Goal: Information Seeking & Learning: Learn about a topic

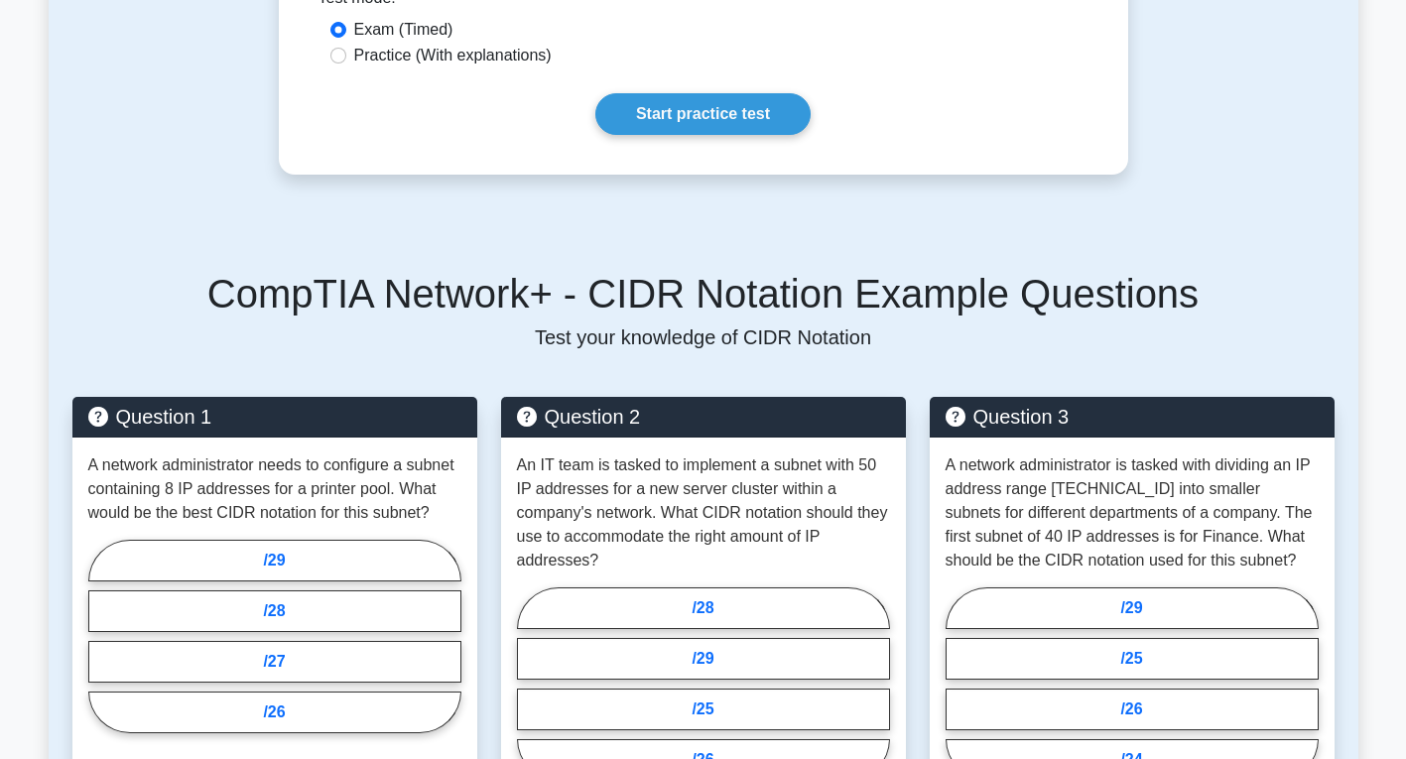
scroll to position [893, 0]
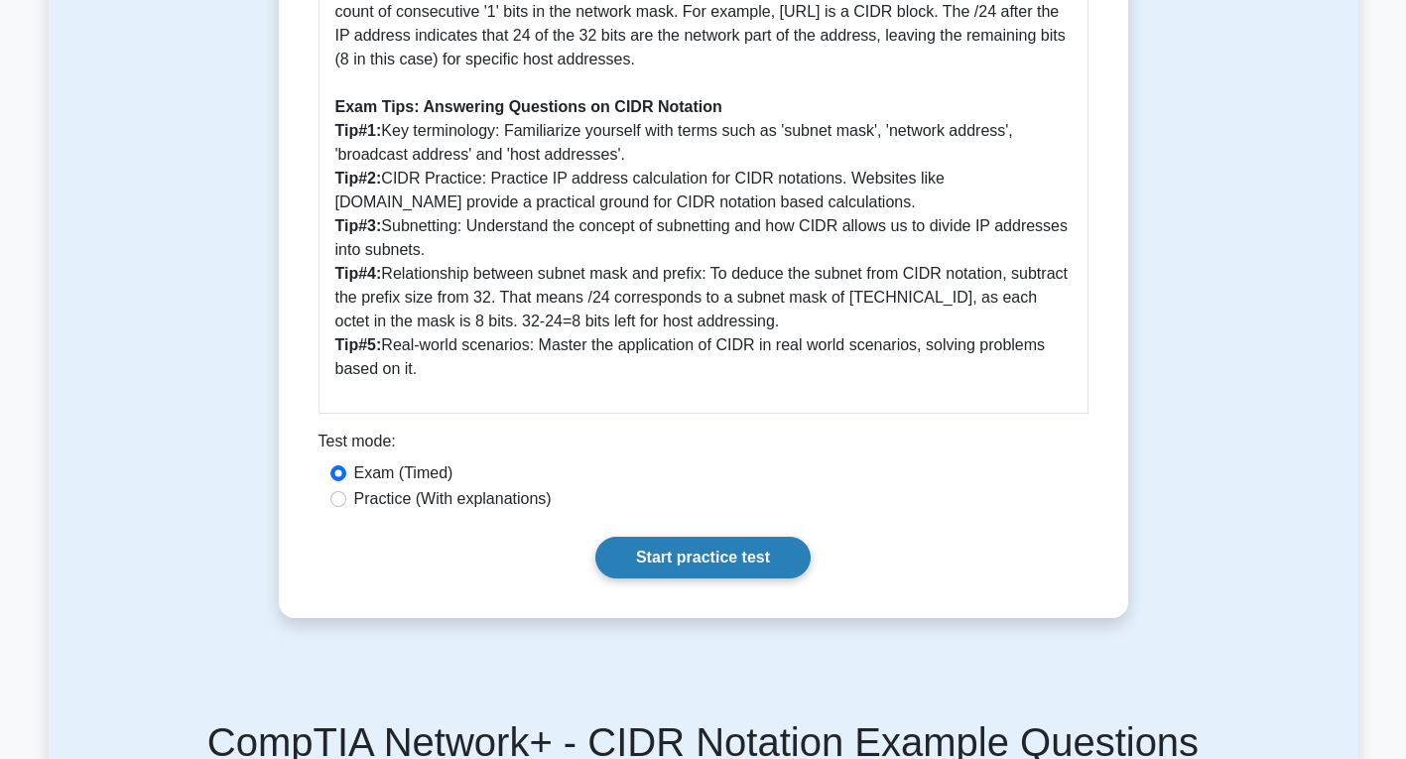
click at [755, 555] on link "Start practice test" at bounding box center [702, 558] width 215 height 42
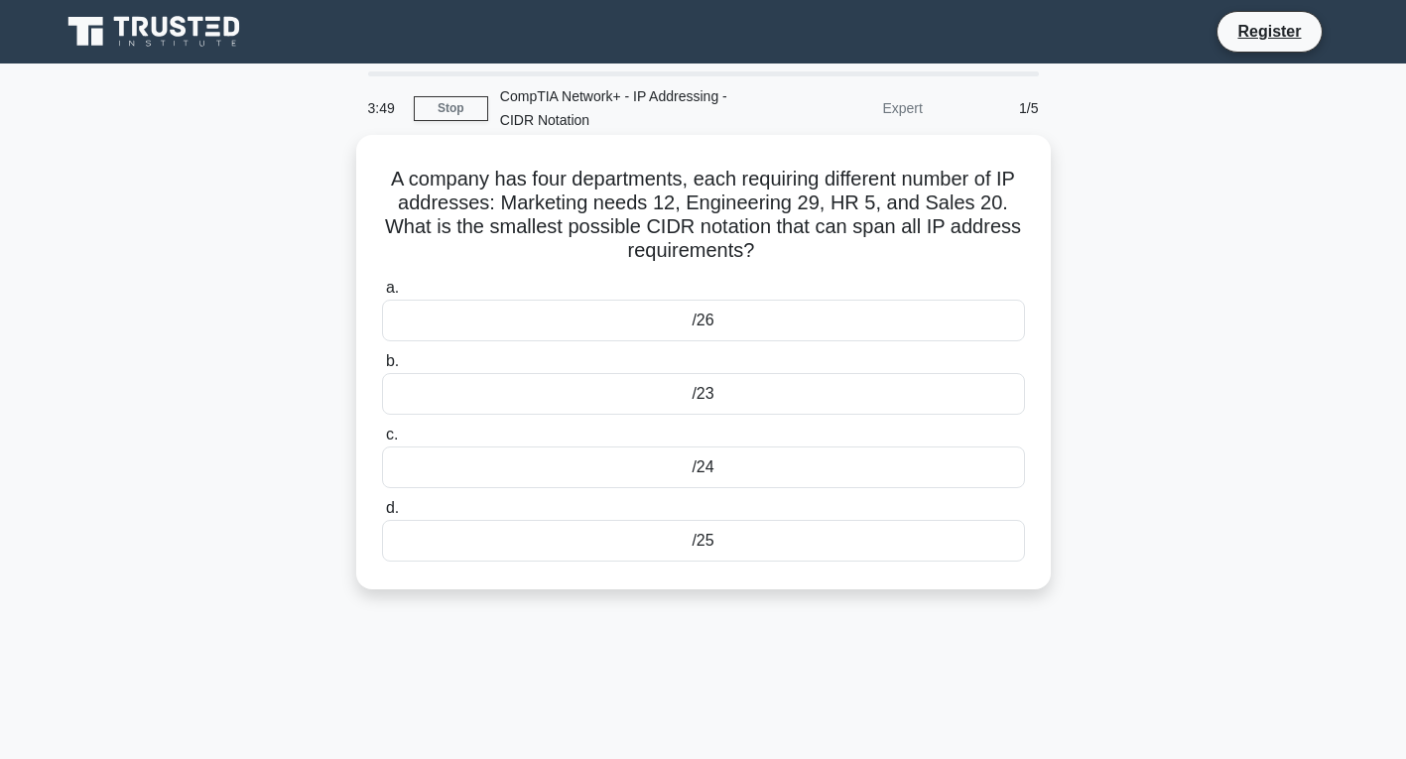
click at [715, 469] on div "/24" at bounding box center [703, 467] width 643 height 42
click at [382, 441] on input "c. /24" at bounding box center [382, 435] width 0 height 13
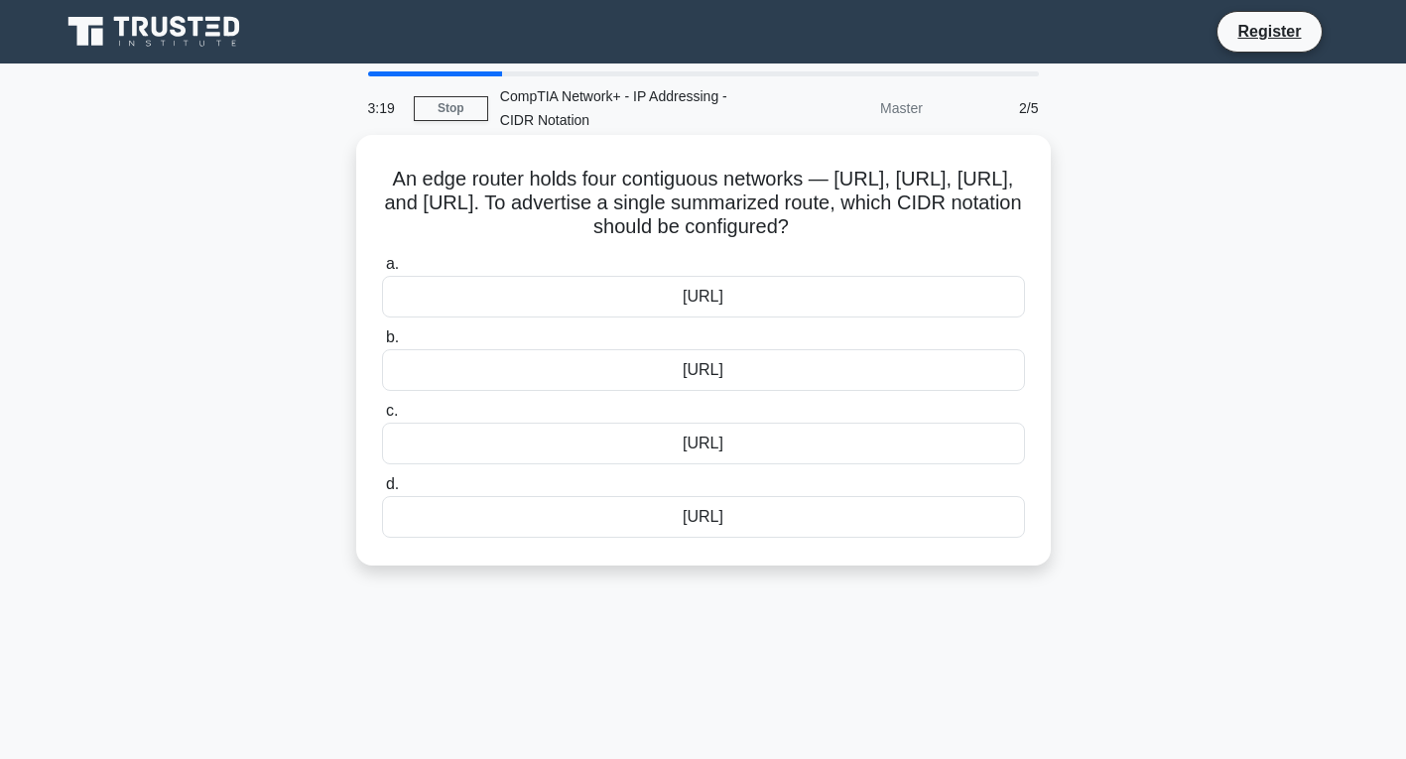
click at [693, 464] on div "[URL]" at bounding box center [703, 444] width 643 height 42
click at [382, 418] on input "c. [URL]" at bounding box center [382, 411] width 0 height 13
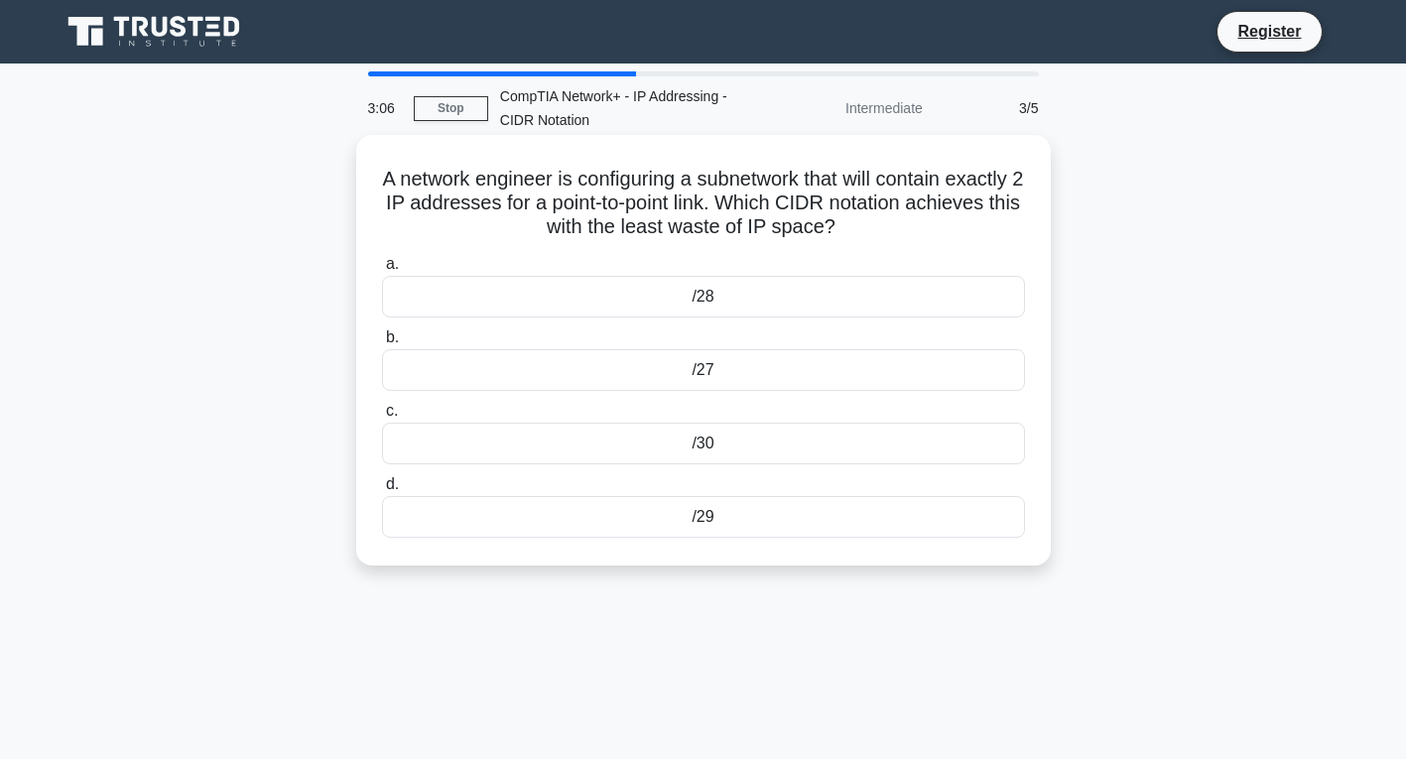
click at [722, 452] on div "/30" at bounding box center [703, 444] width 643 height 42
click at [382, 418] on input "c. /30" at bounding box center [382, 411] width 0 height 13
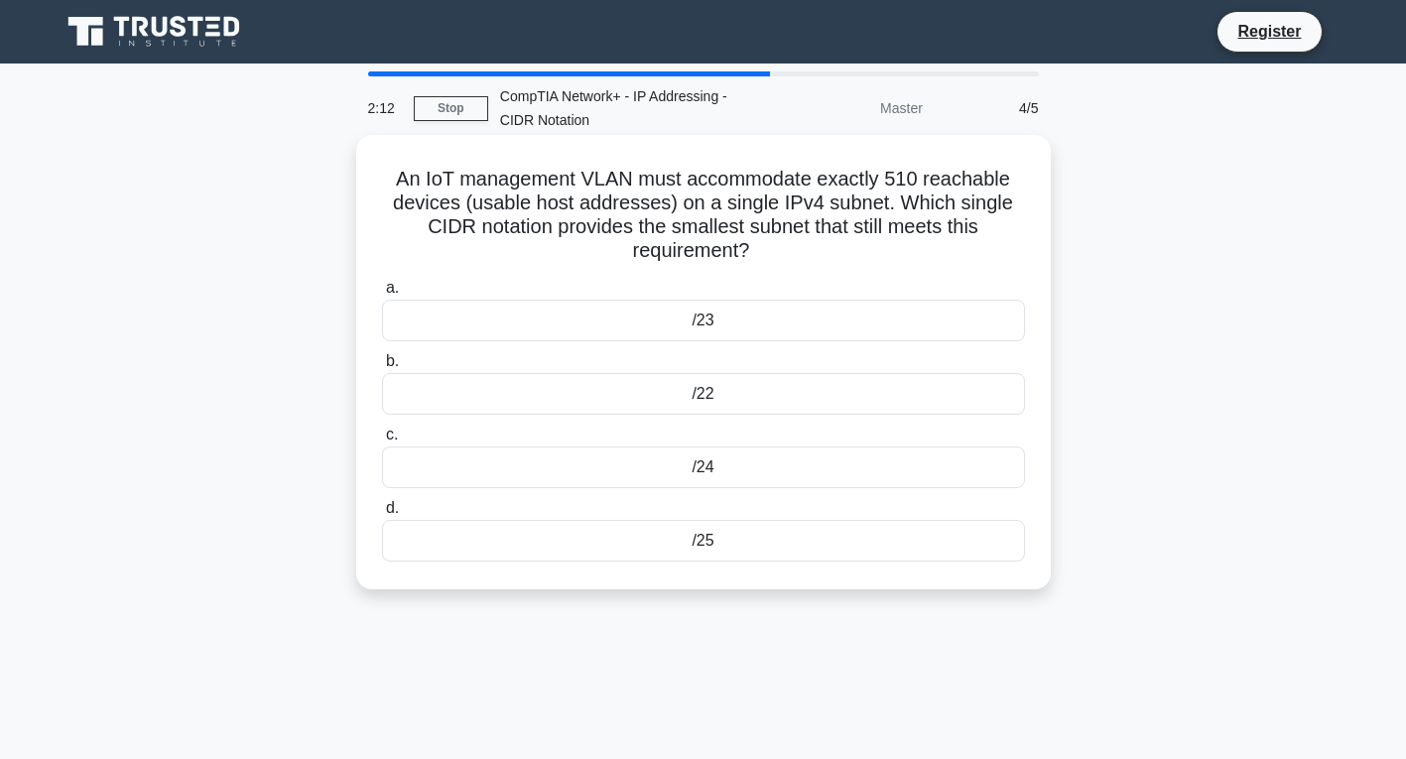
click at [737, 379] on div "/22" at bounding box center [703, 394] width 643 height 42
click at [382, 368] on input "b. /22" at bounding box center [382, 361] width 0 height 13
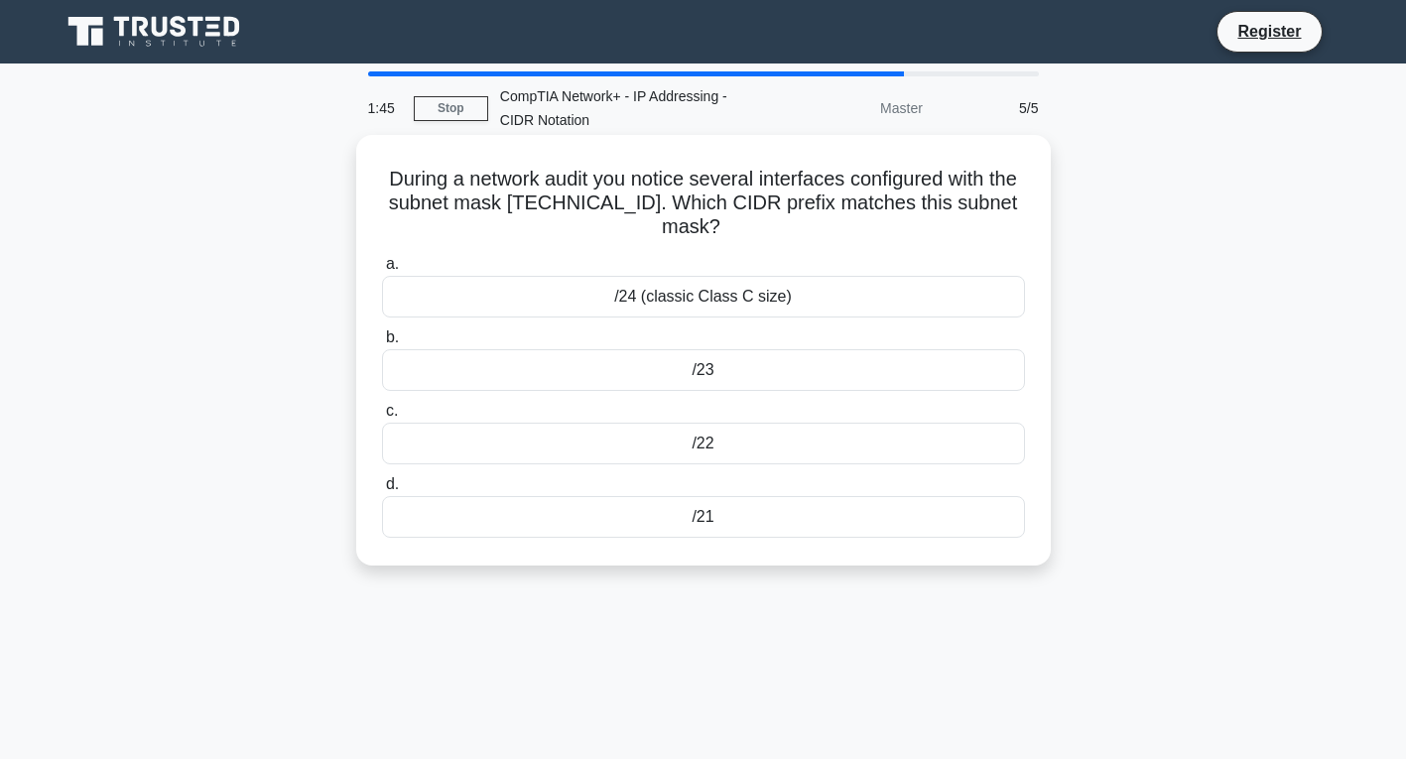
click at [731, 370] on div "/23" at bounding box center [703, 370] width 643 height 42
click at [382, 344] on input "b. /23" at bounding box center [382, 337] width 0 height 13
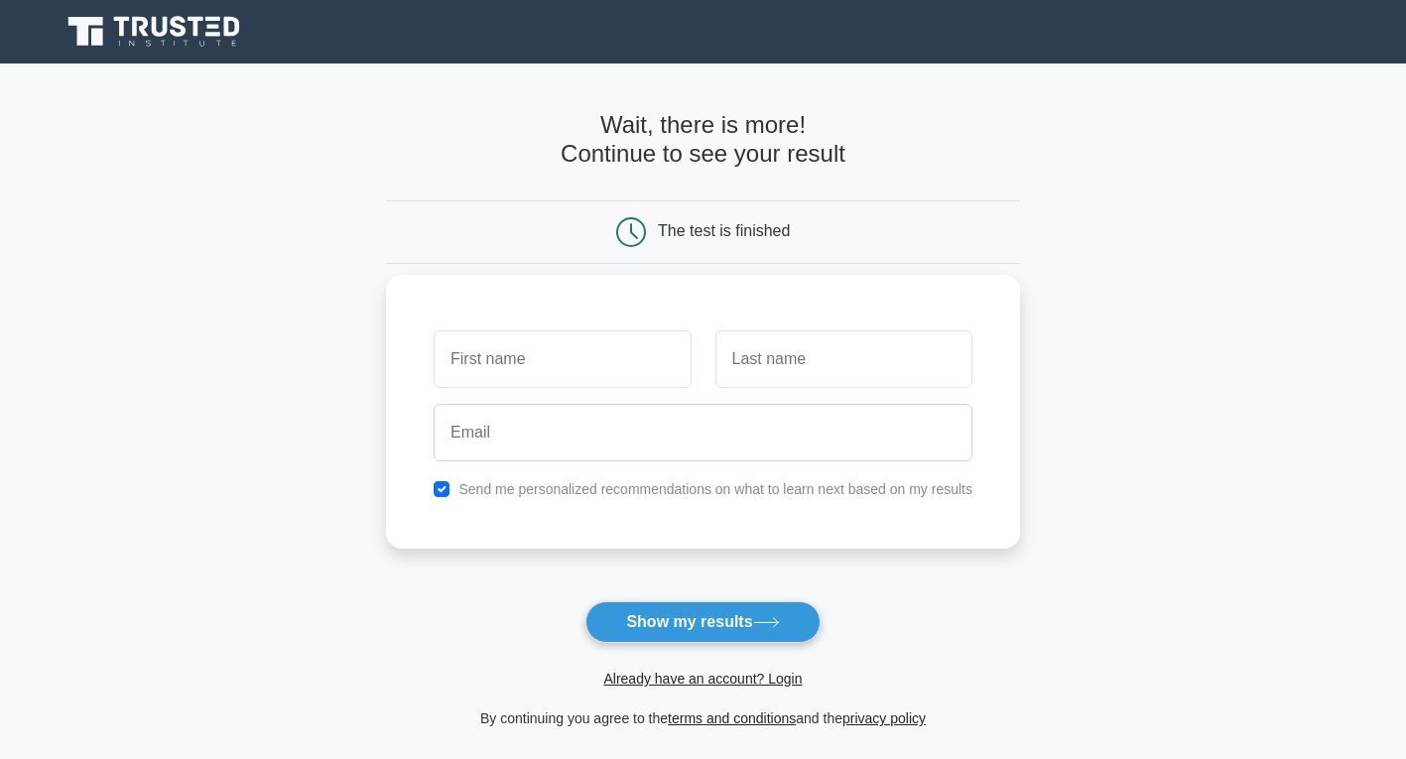
type input "j"
type input "zaid"
click at [444, 485] on input "checkbox" at bounding box center [442, 489] width 16 height 16
checkbox input "false"
click at [667, 624] on button "Show my results" at bounding box center [702, 622] width 234 height 42
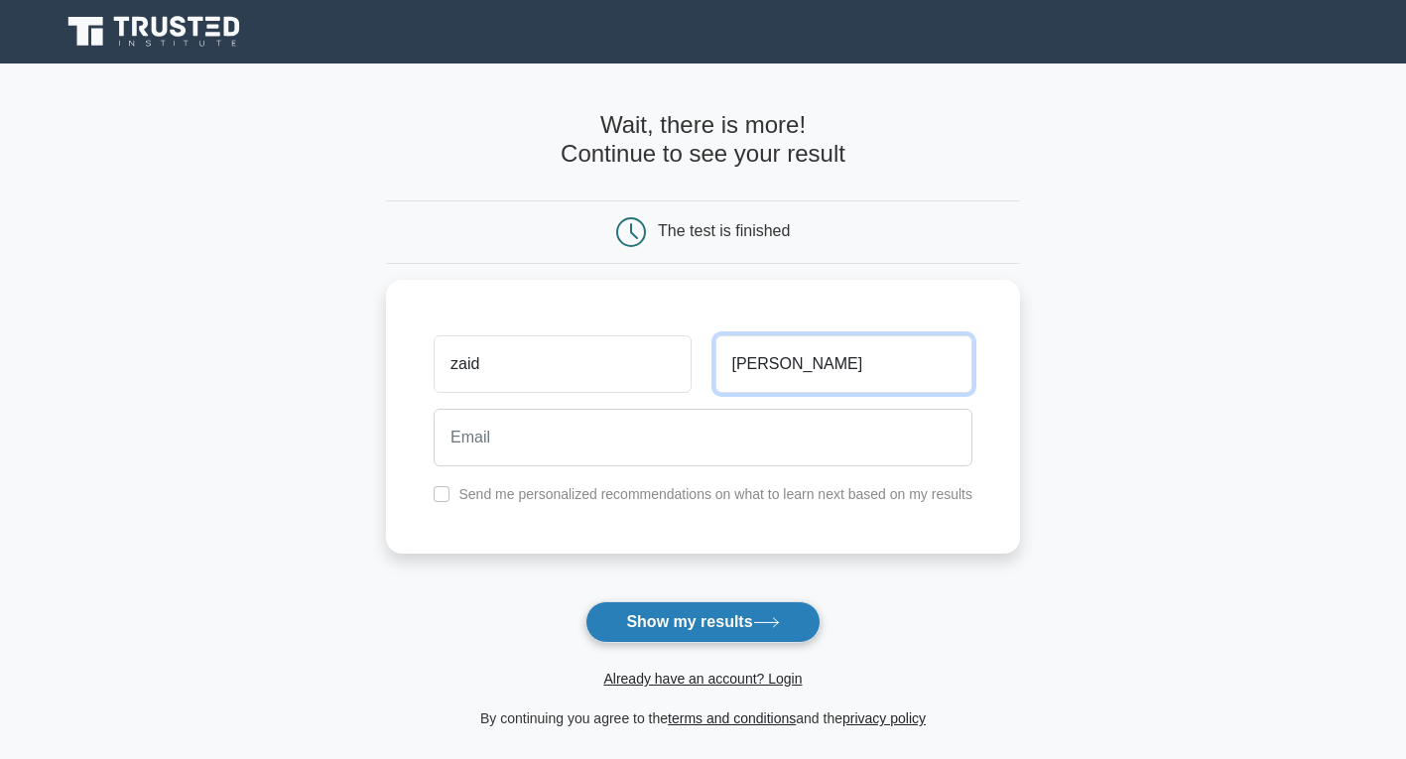
type input "inamdar"
click at [669, 622] on button "Show my results" at bounding box center [702, 622] width 234 height 42
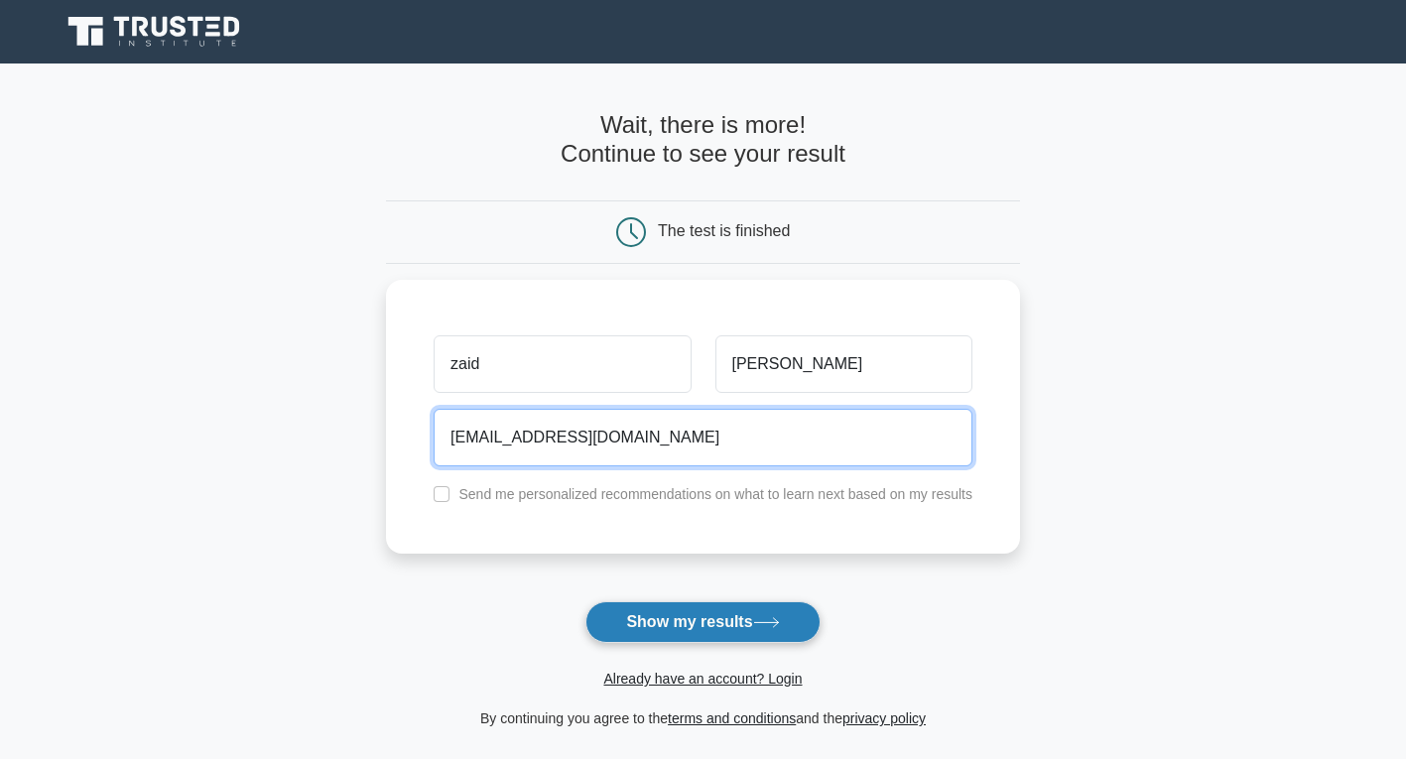
type input "zinamdar453@yahoo.com"
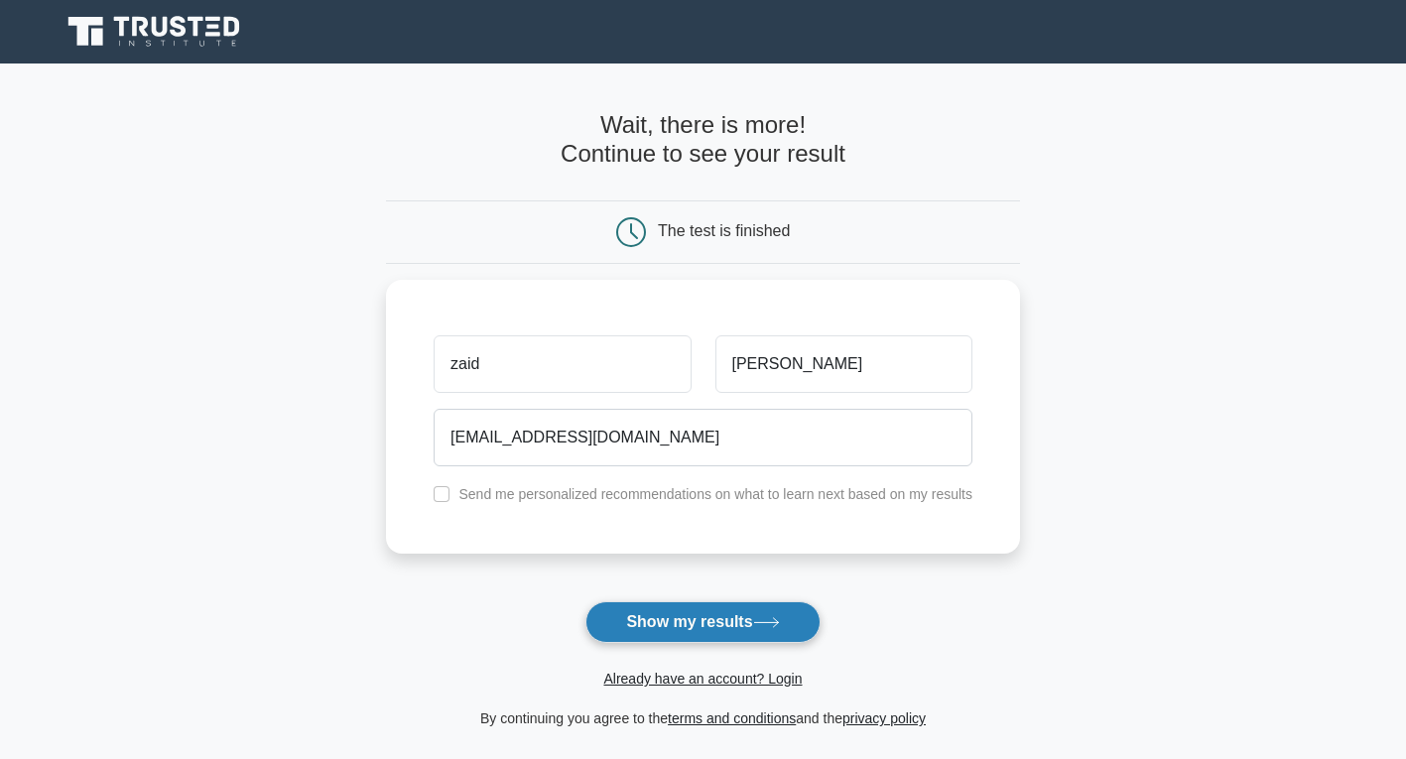
click at [687, 629] on button "Show my results" at bounding box center [702, 622] width 234 height 42
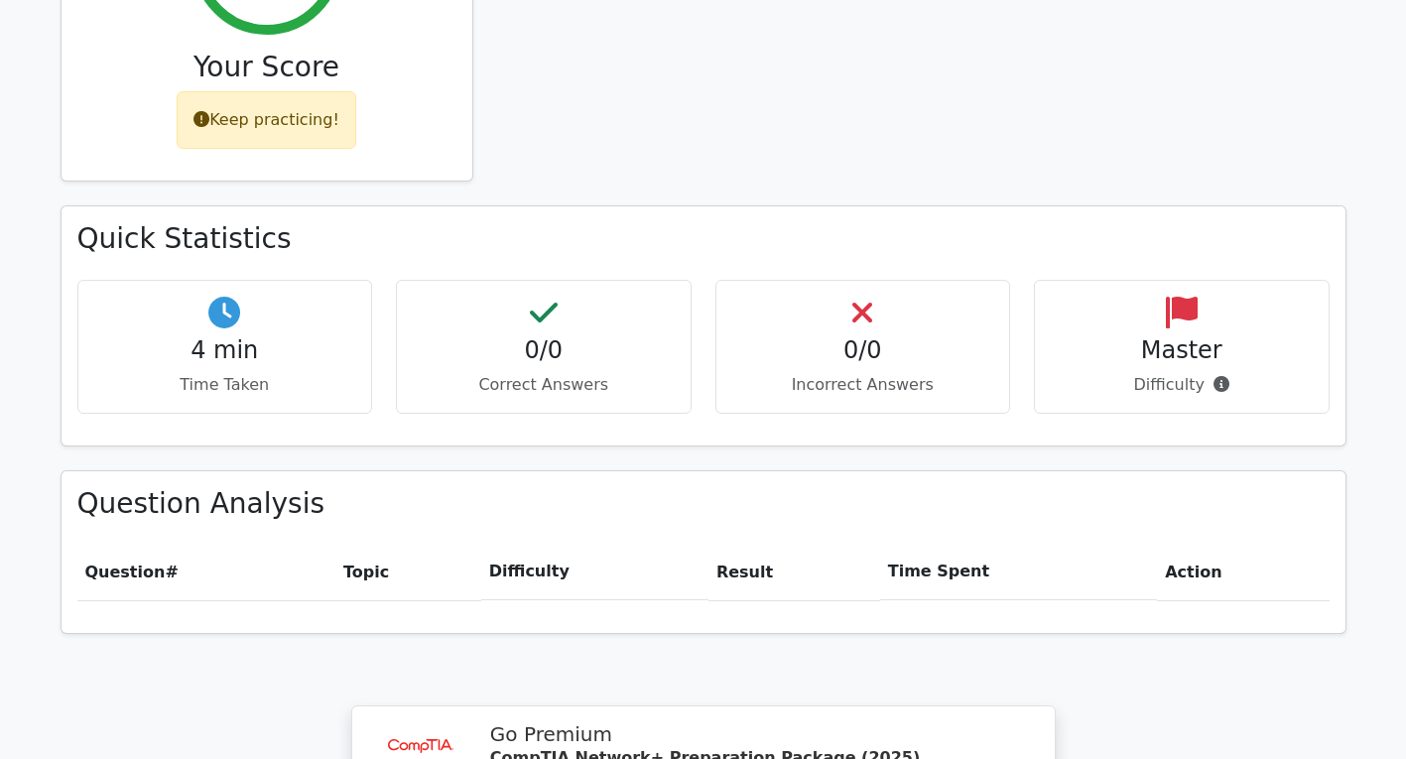
scroll to position [595, 0]
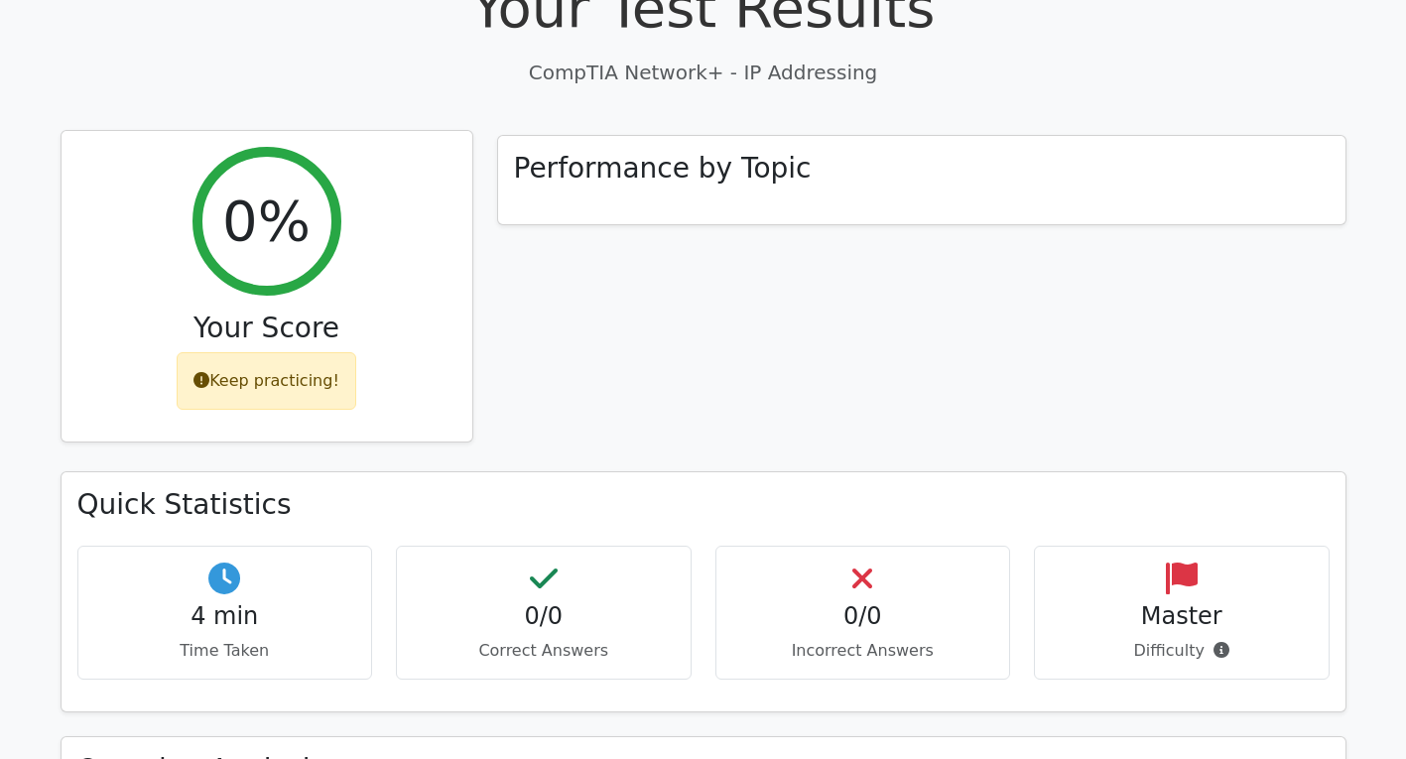
click at [264, 208] on h2 "0%" at bounding box center [266, 220] width 88 height 66
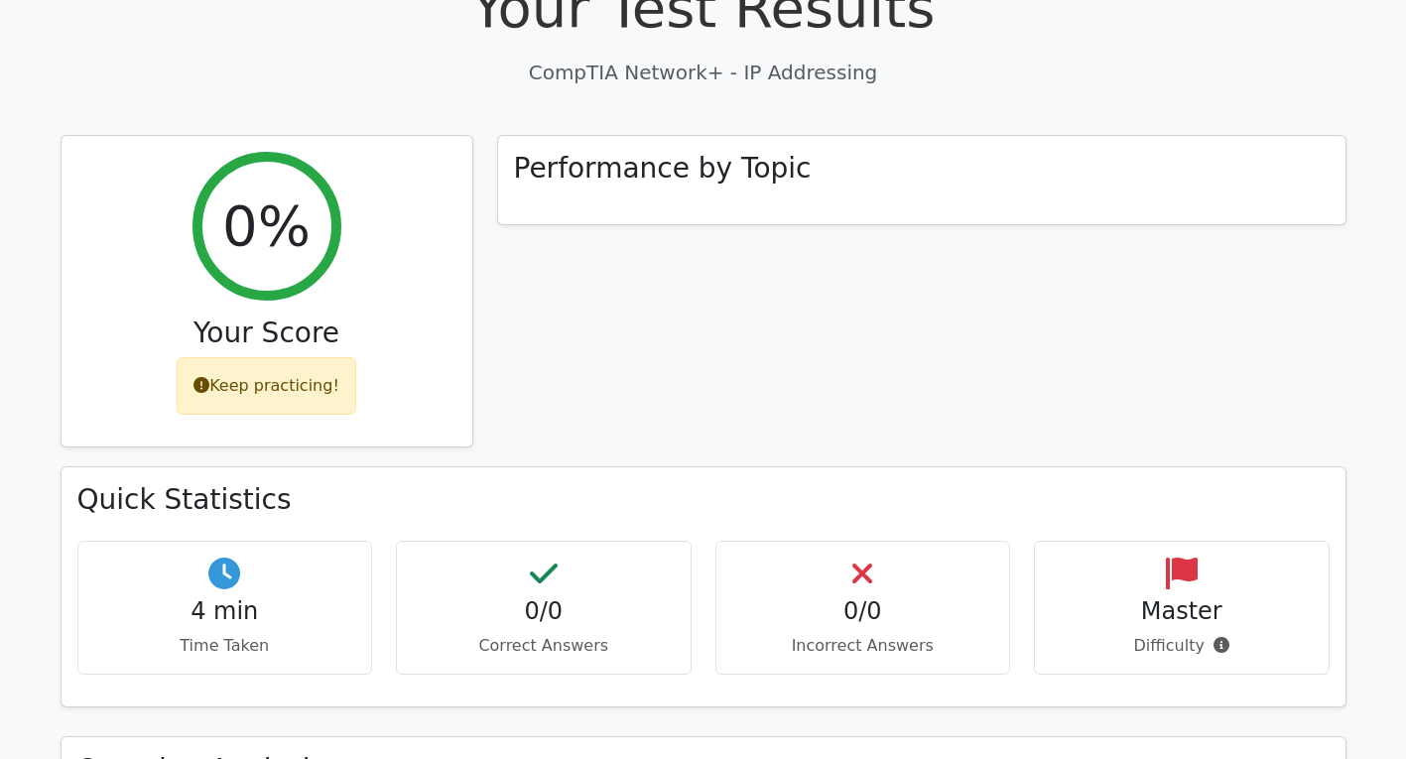
click at [201, 541] on div "4 min Time Taken" at bounding box center [225, 608] width 296 height 134
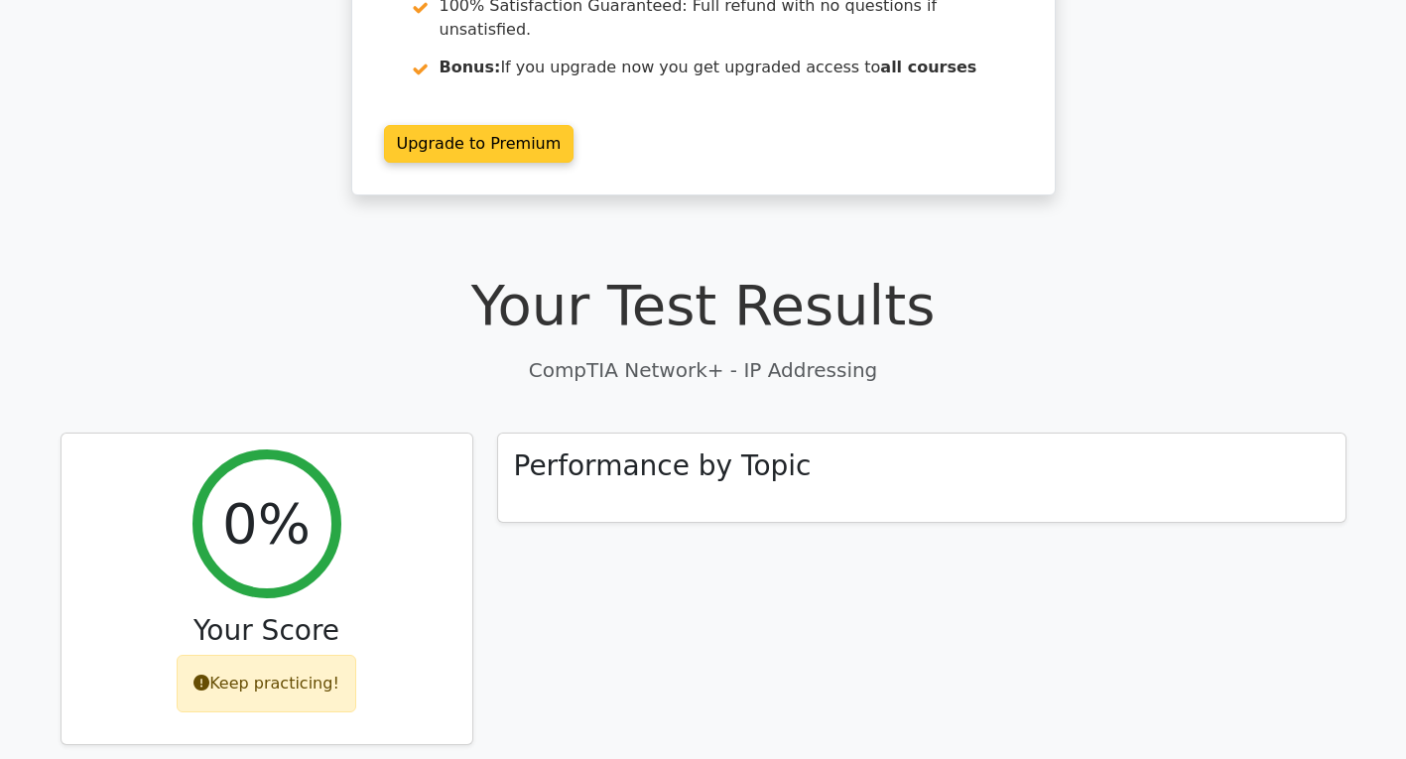
scroll to position [694, 0]
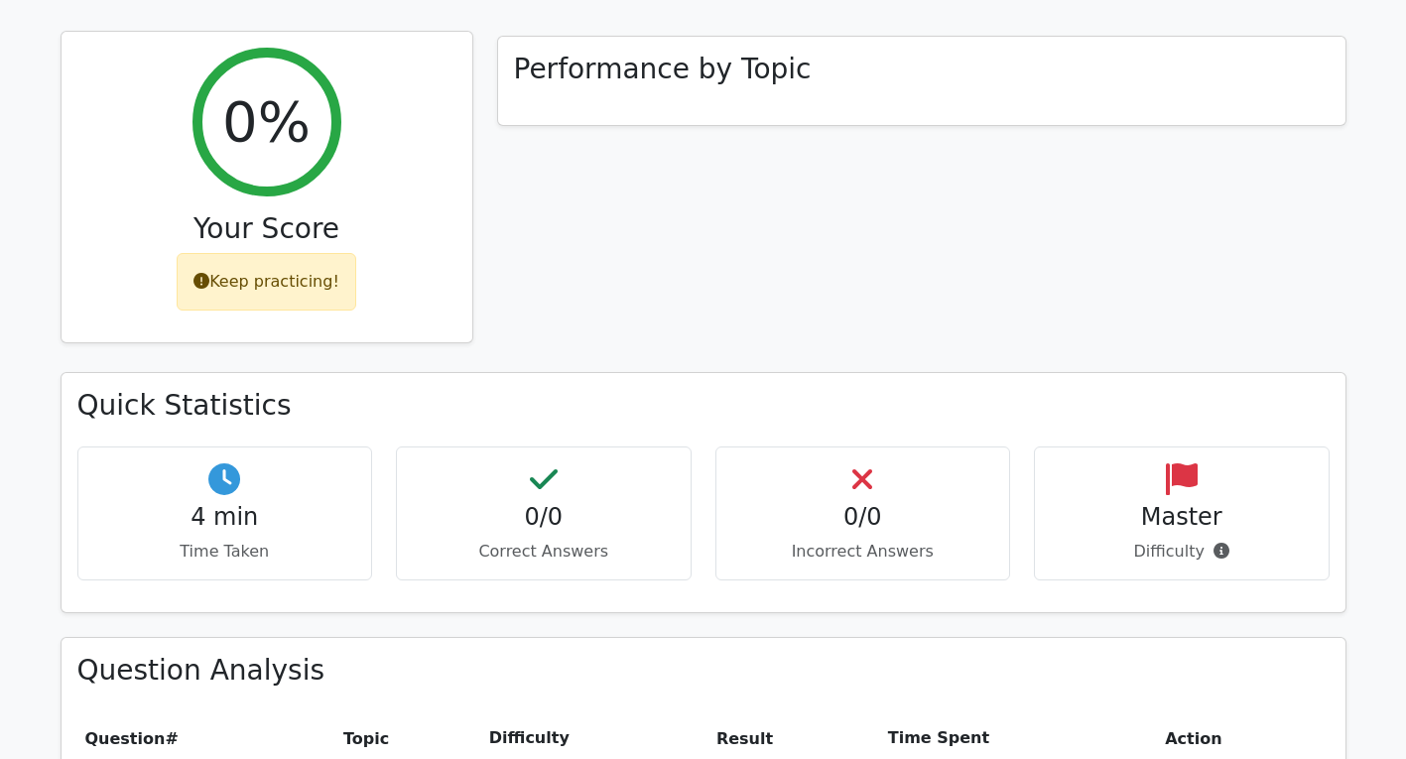
click at [279, 253] on div "Keep practicing!" at bounding box center [267, 282] width 180 height 58
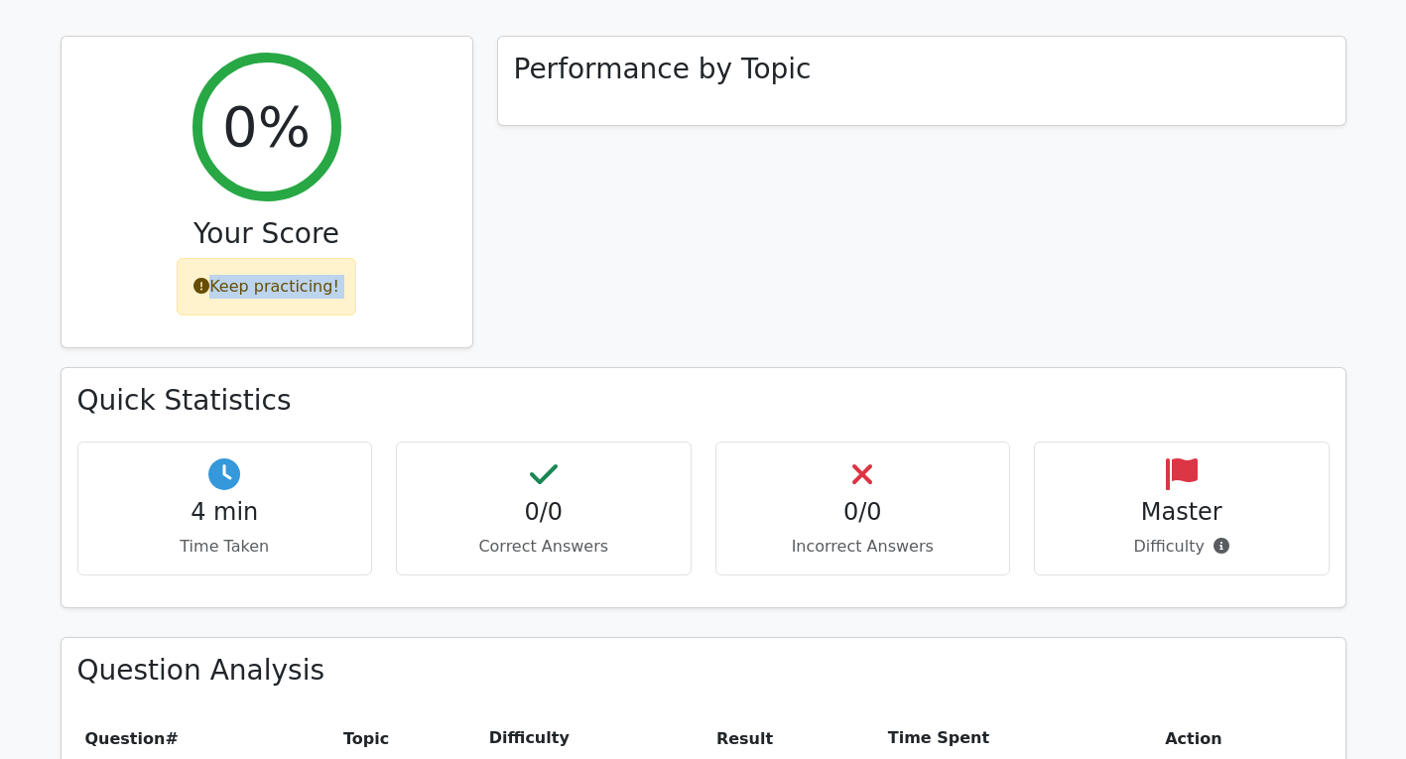
click at [602, 480] on div "0/0 Correct Answers" at bounding box center [544, 508] width 296 height 134
click at [831, 498] on h4 "0/0" at bounding box center [863, 512] width 262 height 29
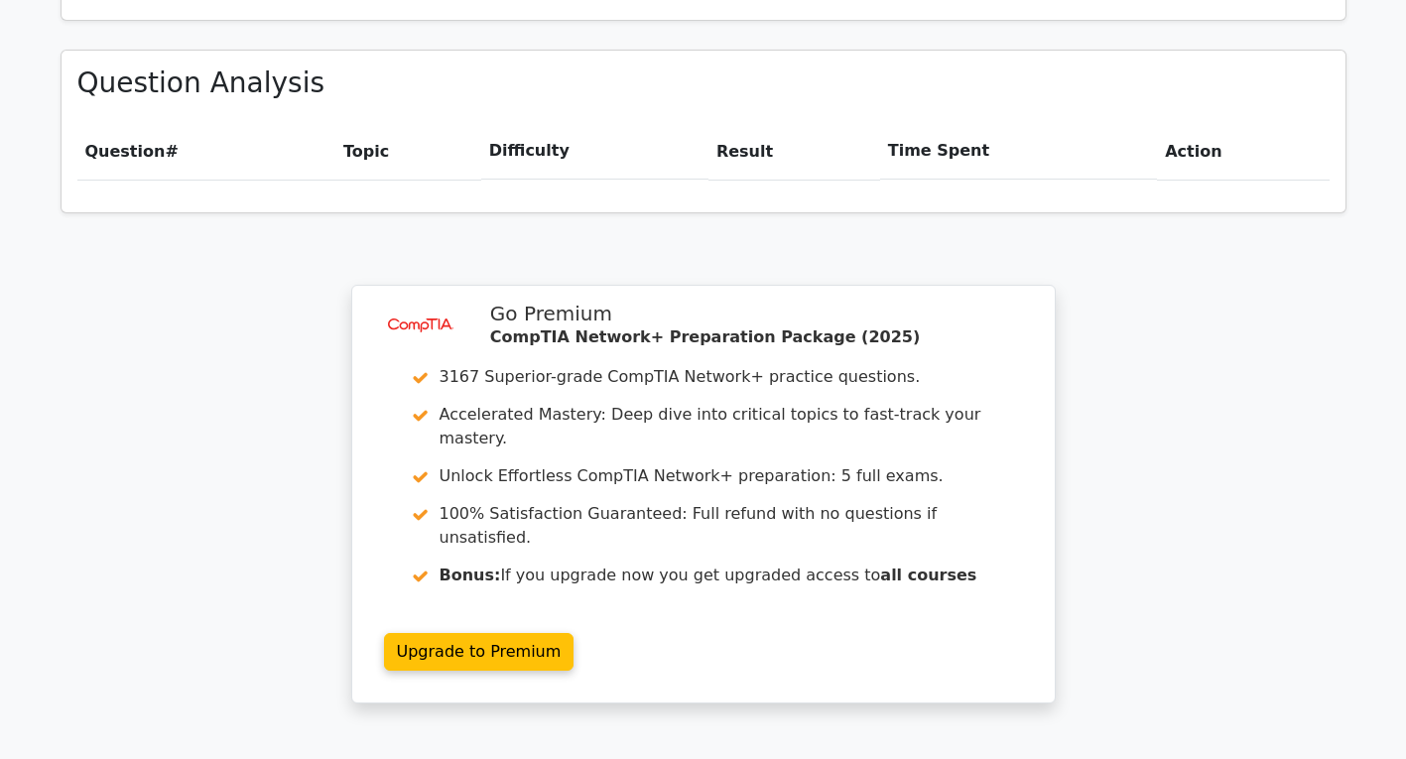
scroll to position [1523, 0]
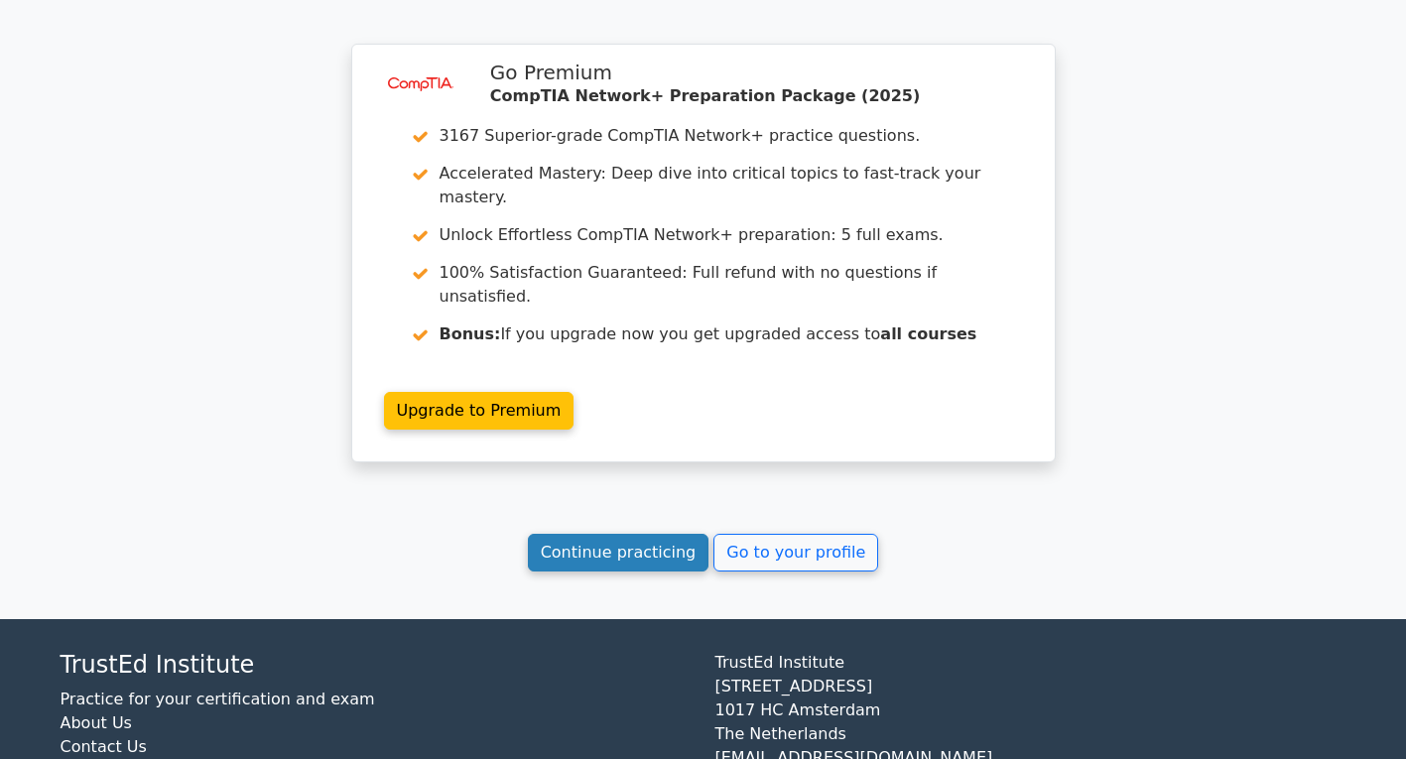
click at [598, 534] on link "Continue practicing" at bounding box center [619, 553] width 182 height 38
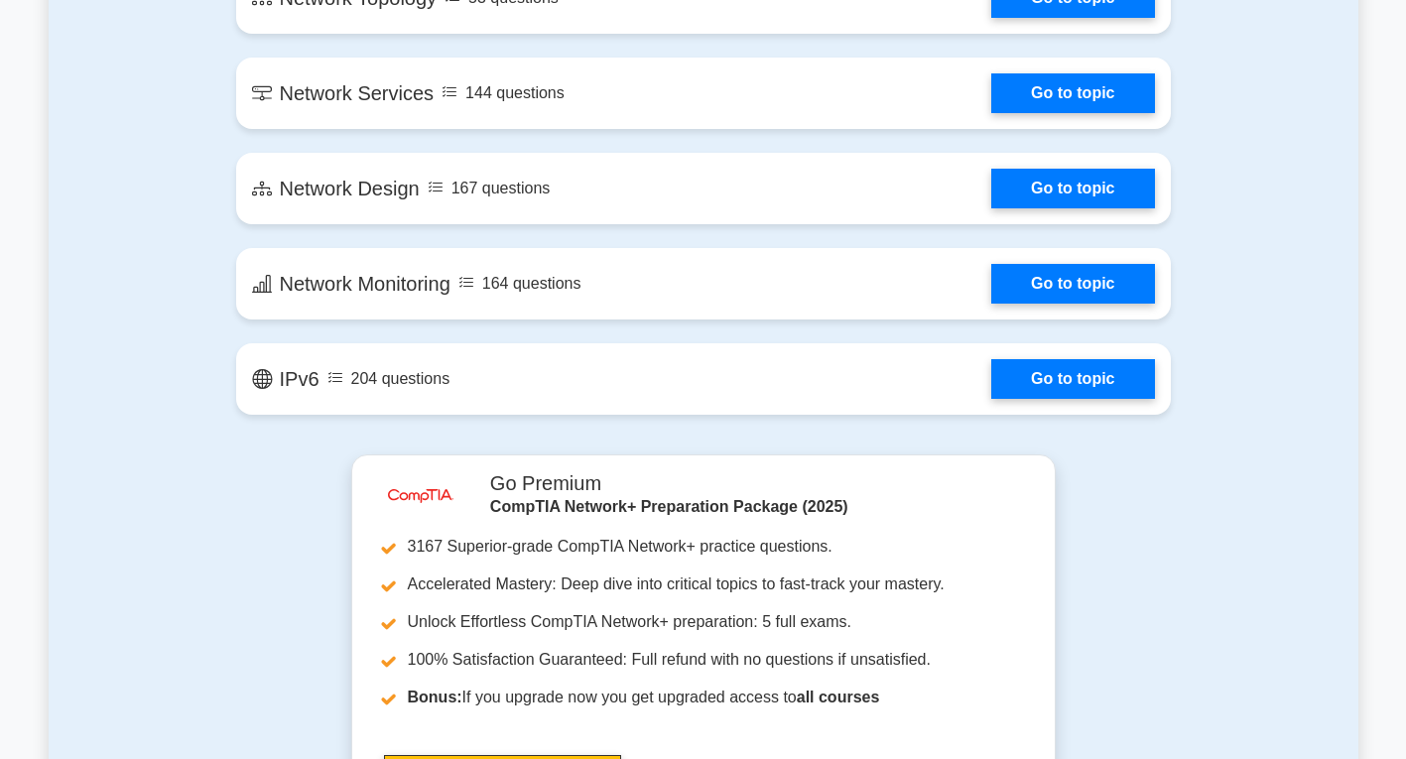
scroll to position [3571, 0]
